Goal: Task Accomplishment & Management: Use online tool/utility

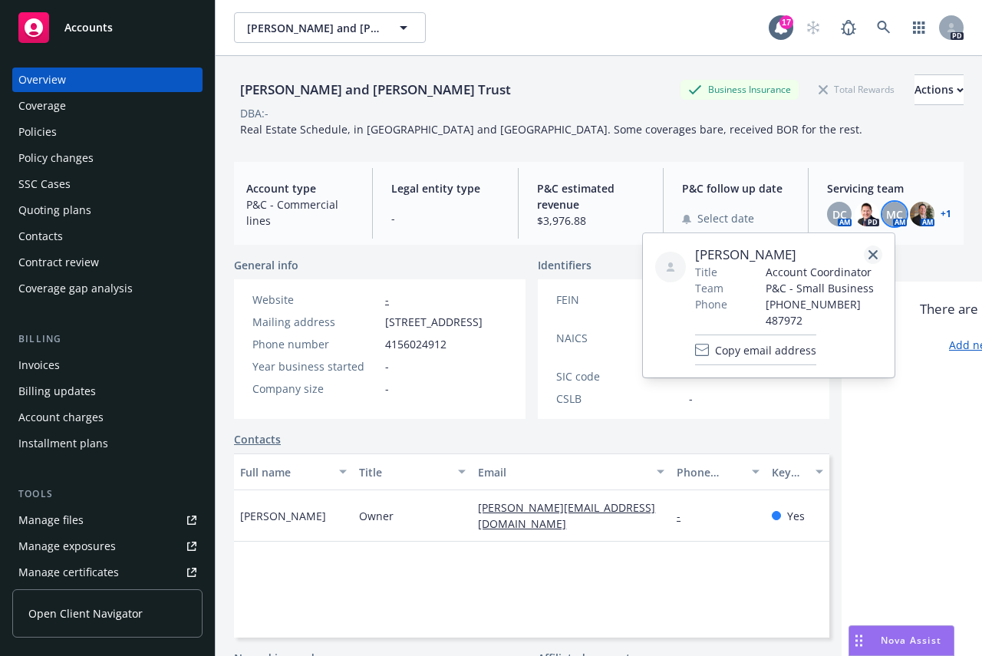
click at [873, 252] on icon "close" at bounding box center [872, 254] width 9 height 9
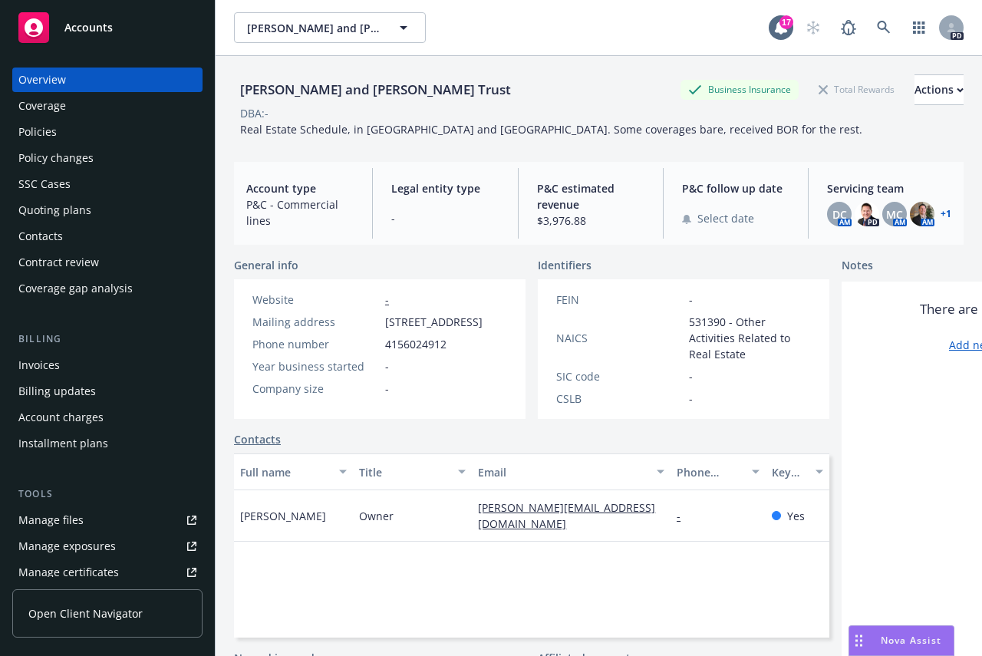
click at [84, 21] on span "Accounts" at bounding box center [88, 27] width 48 height 12
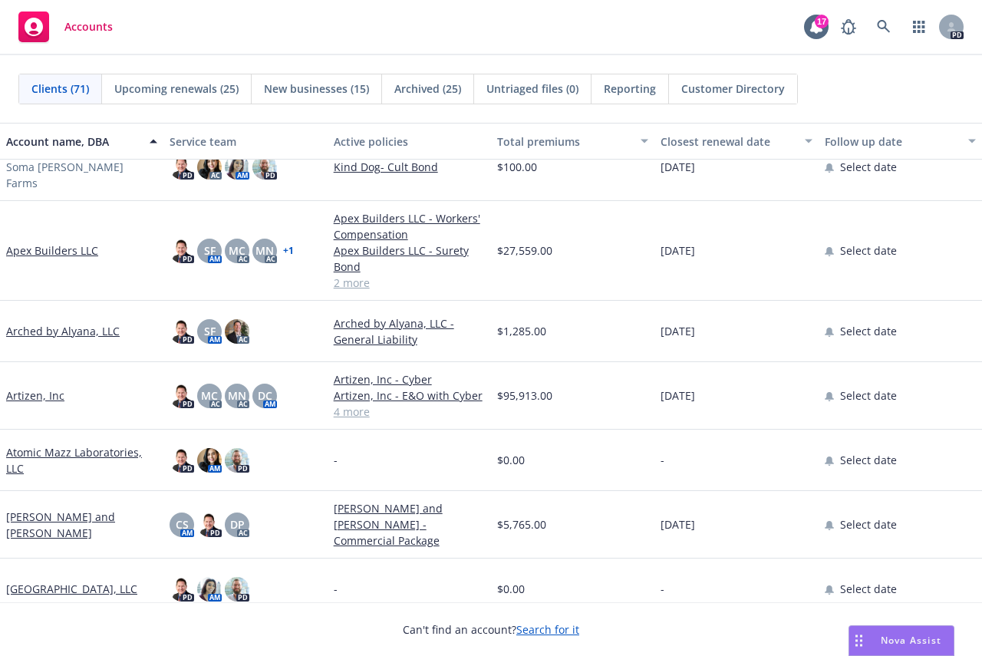
scroll to position [230, 0]
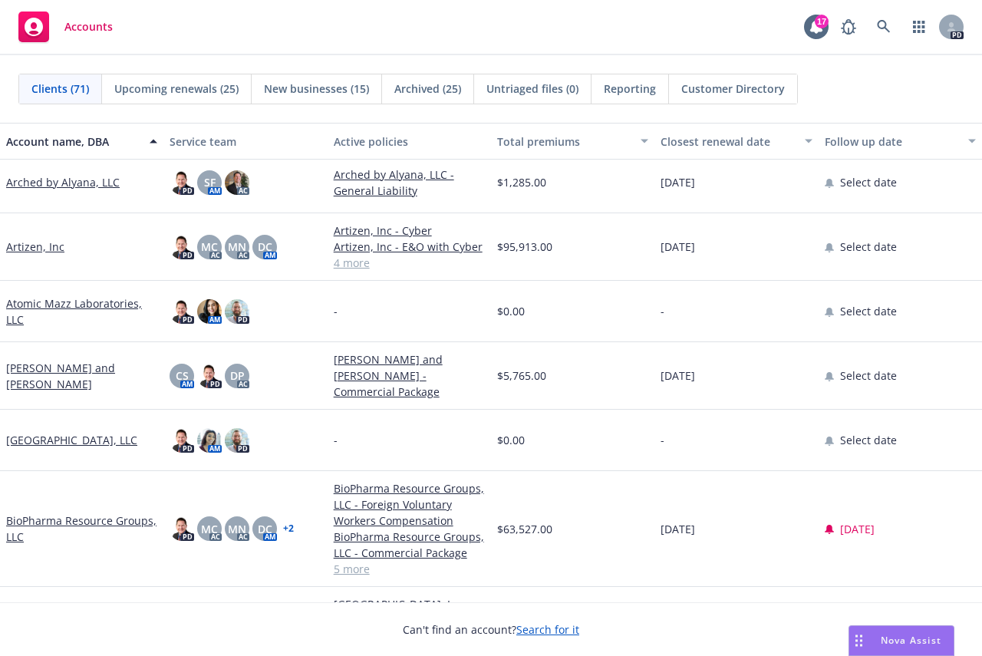
click at [25, 240] on link "Artizen, Inc" at bounding box center [35, 247] width 58 height 16
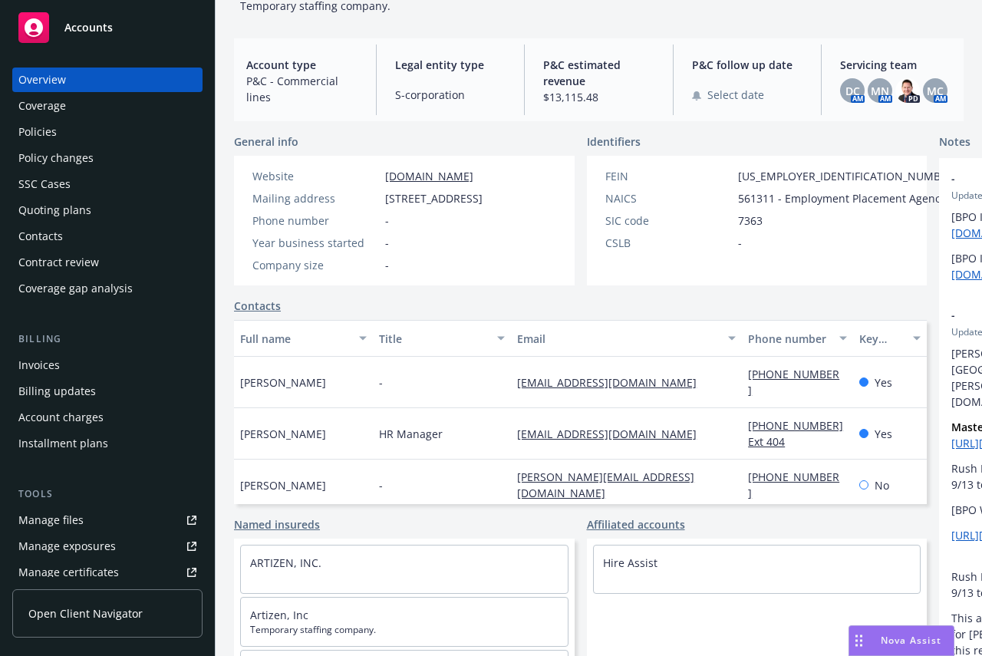
scroll to position [212, 0]
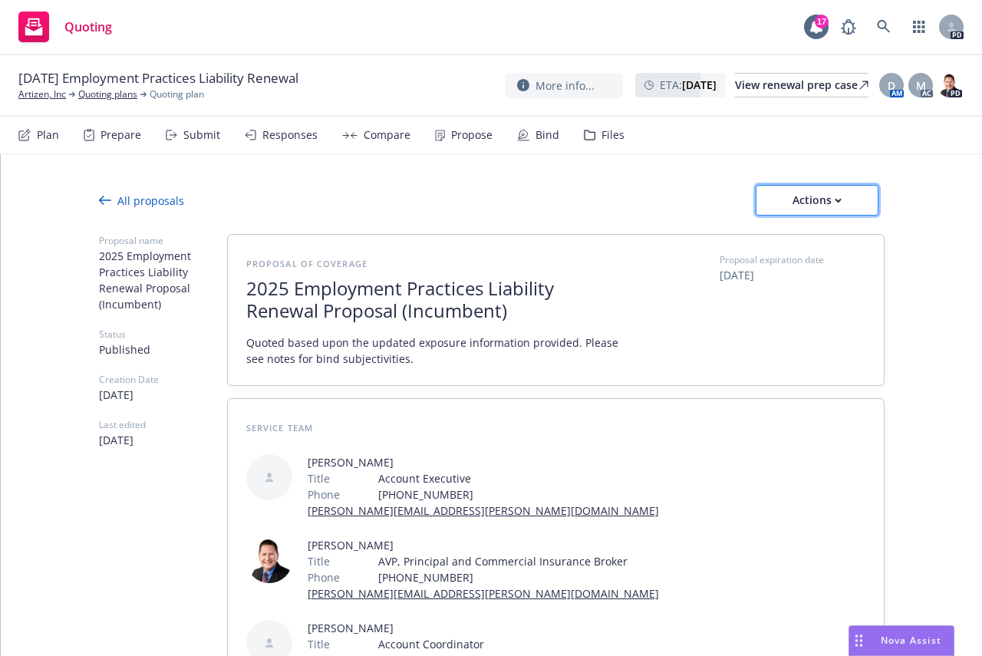
click at [820, 194] on div "Actions" at bounding box center [817, 200] width 72 height 29
type textarea "x"
